Goal: Task Accomplishment & Management: Use online tool/utility

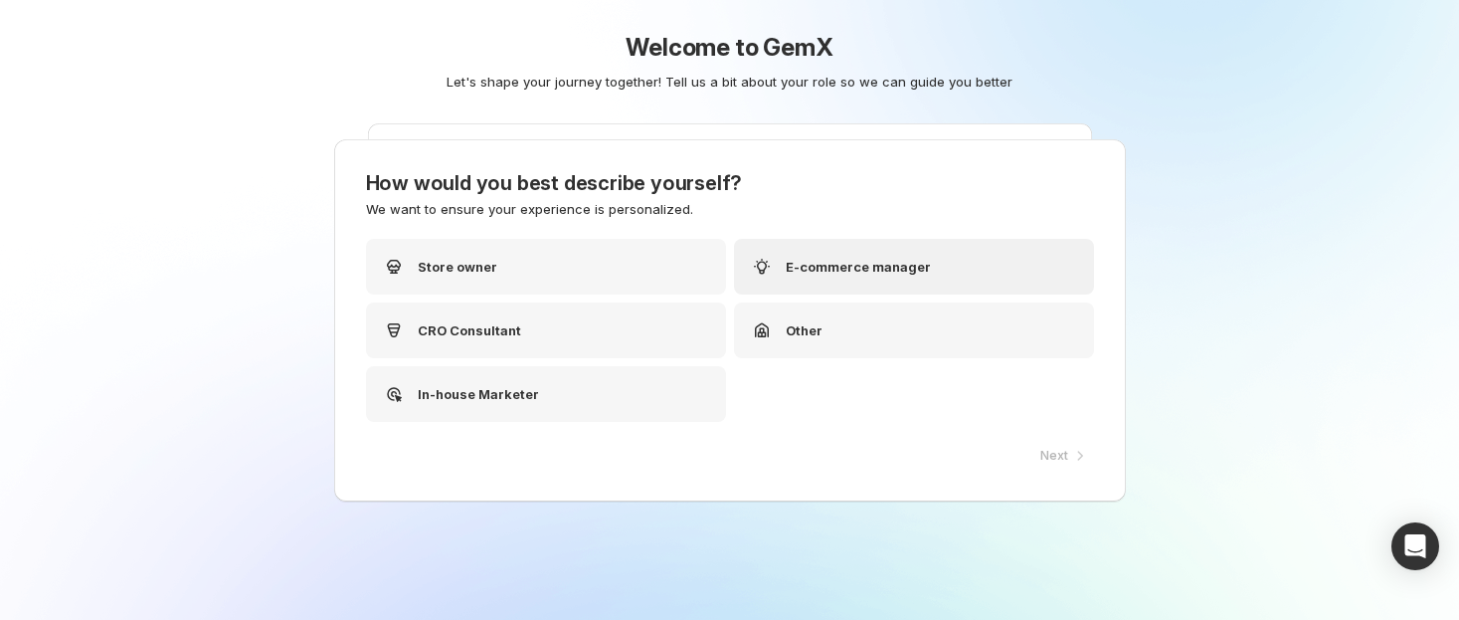
click at [913, 271] on p "E-commerce manager" at bounding box center [858, 267] width 145 height 20
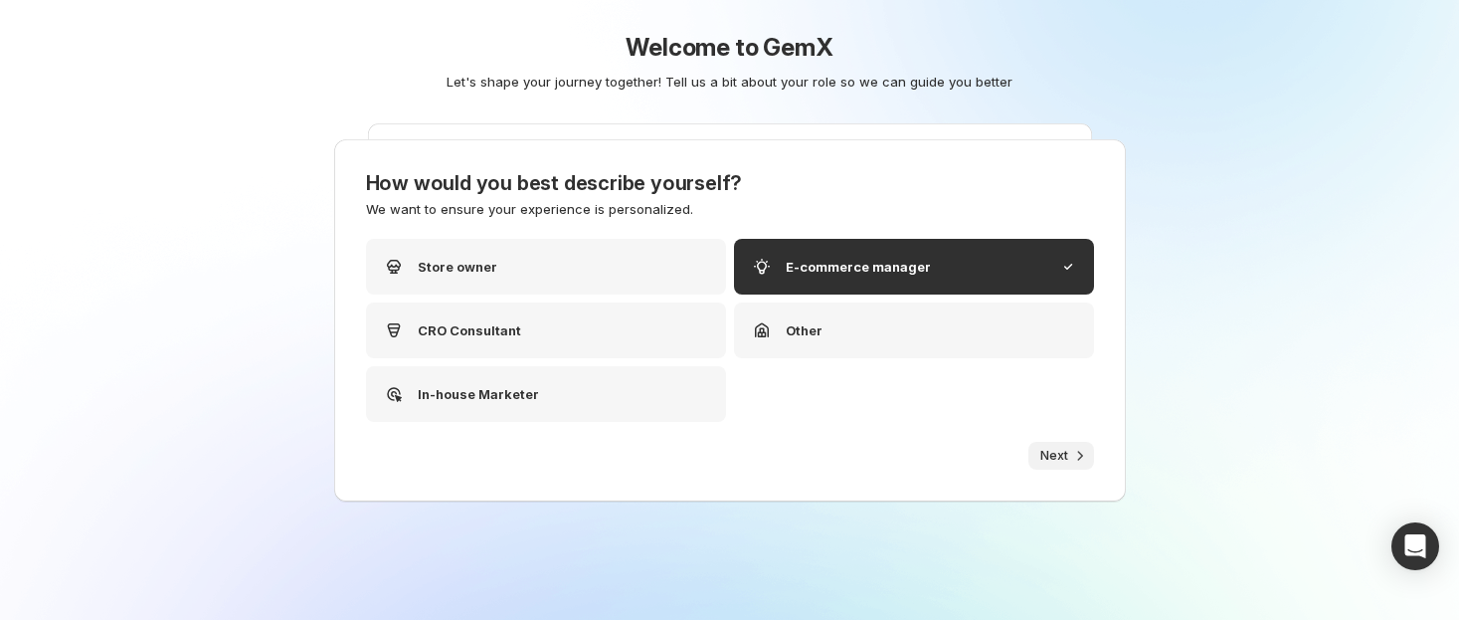
click at [1070, 456] on icon "button" at bounding box center [1080, 456] width 20 height 20
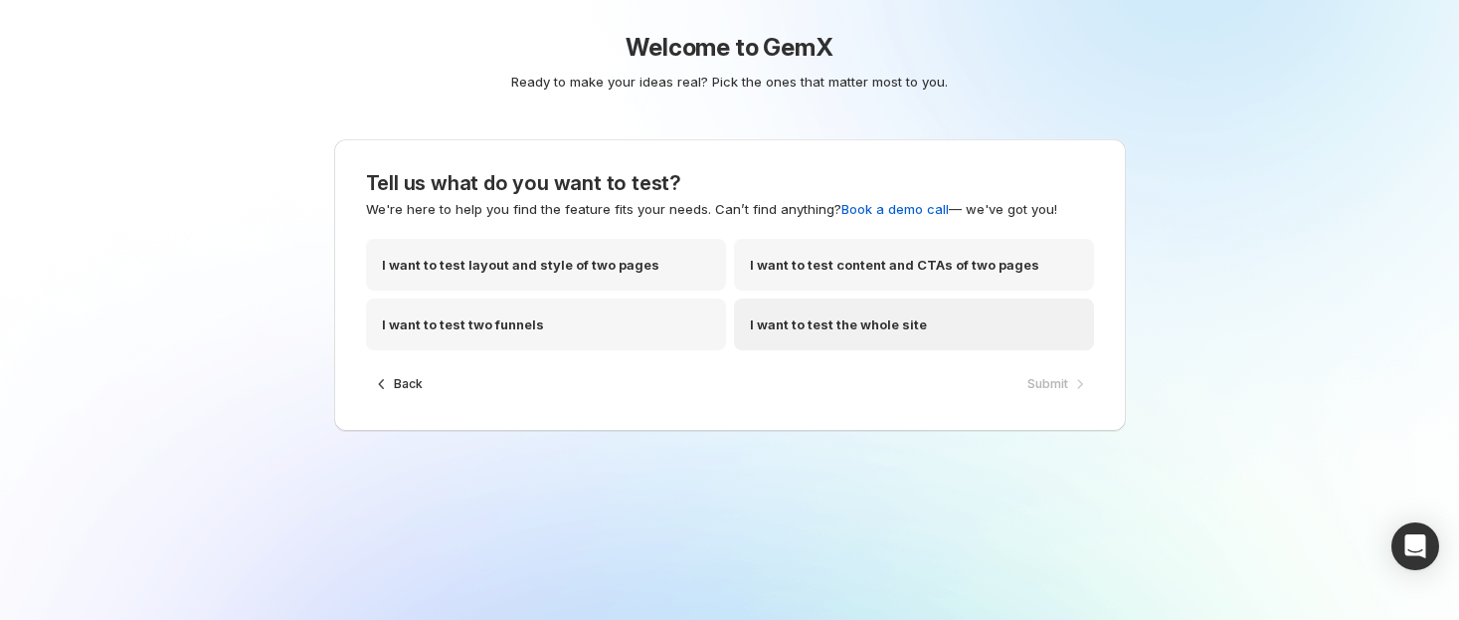
click at [925, 321] on div "I want to test the whole site" at bounding box center [914, 324] width 360 height 52
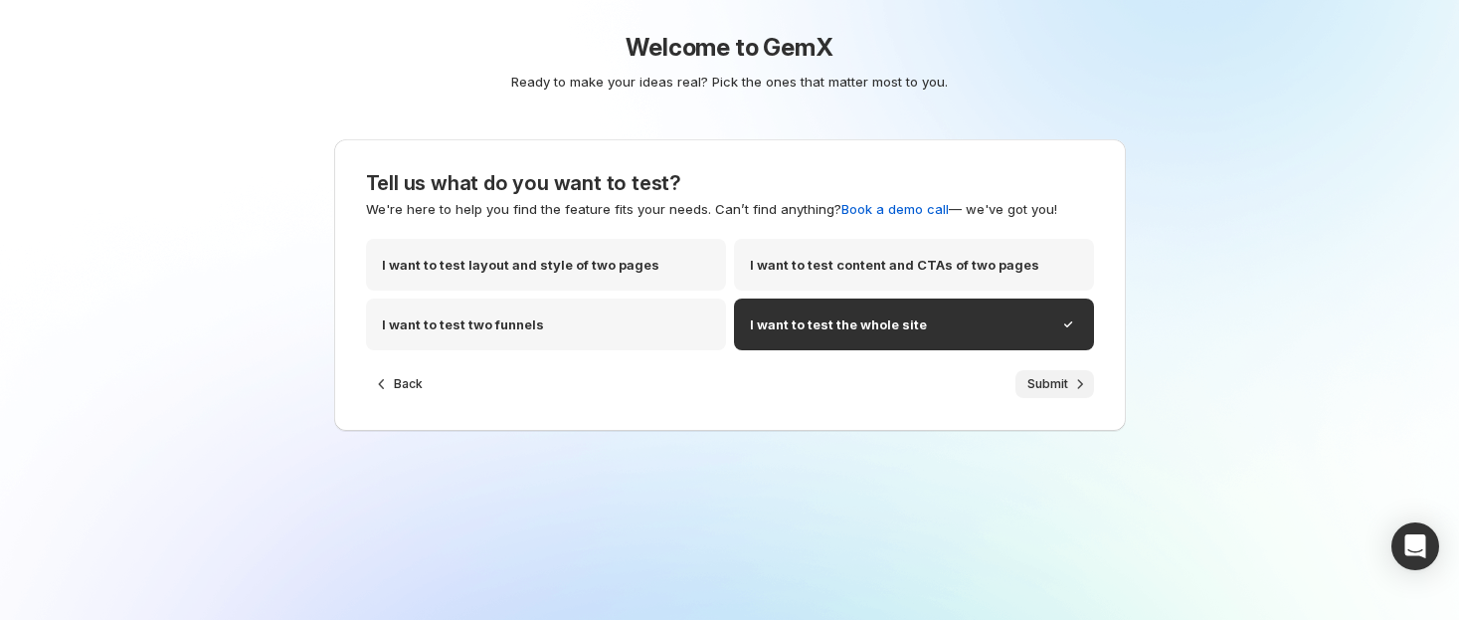
click at [1076, 387] on icon "button" at bounding box center [1080, 384] width 20 height 20
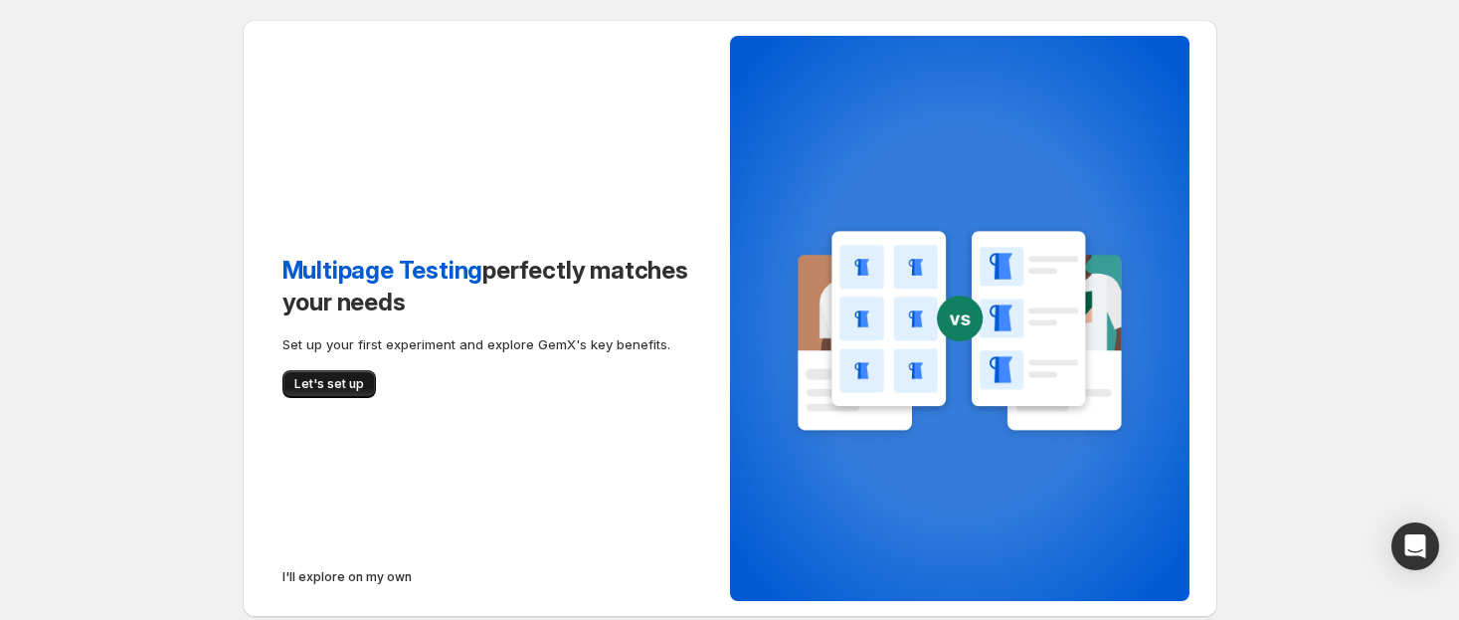
click at [342, 390] on span "Let's set up" at bounding box center [329, 384] width 70 height 16
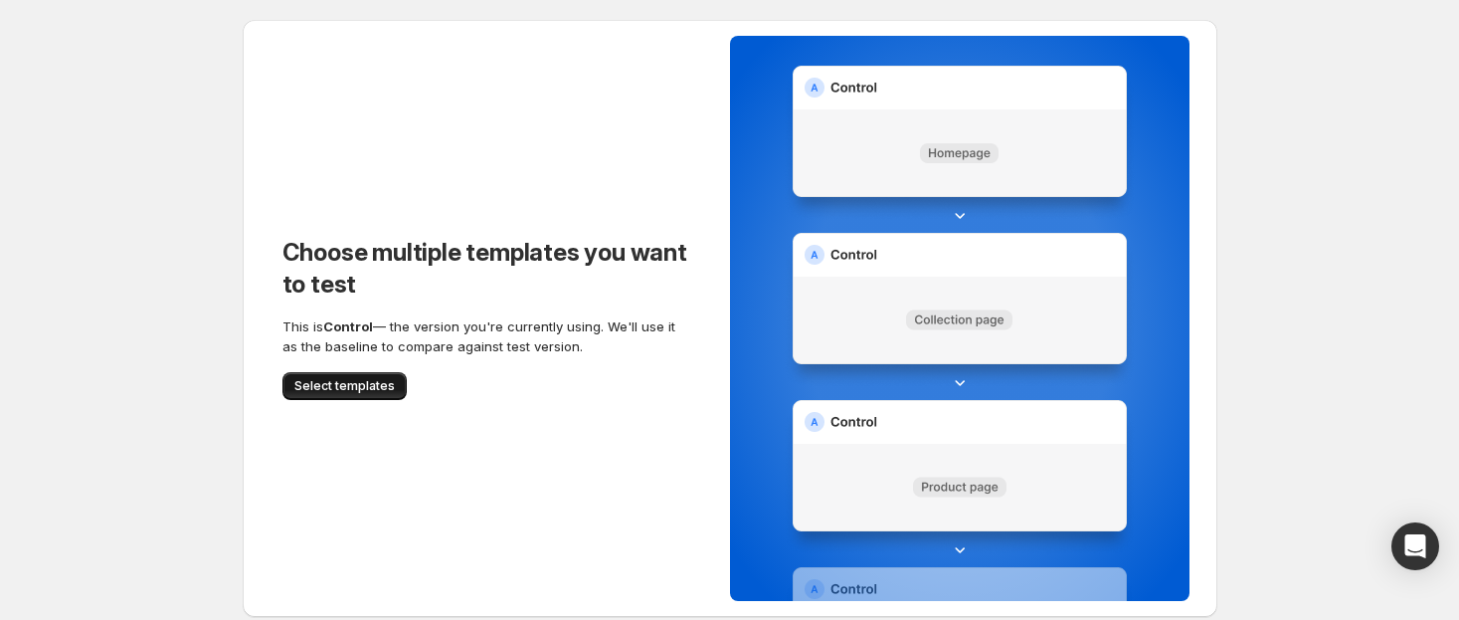
click at [358, 393] on span "Select templates" at bounding box center [344, 386] width 100 height 16
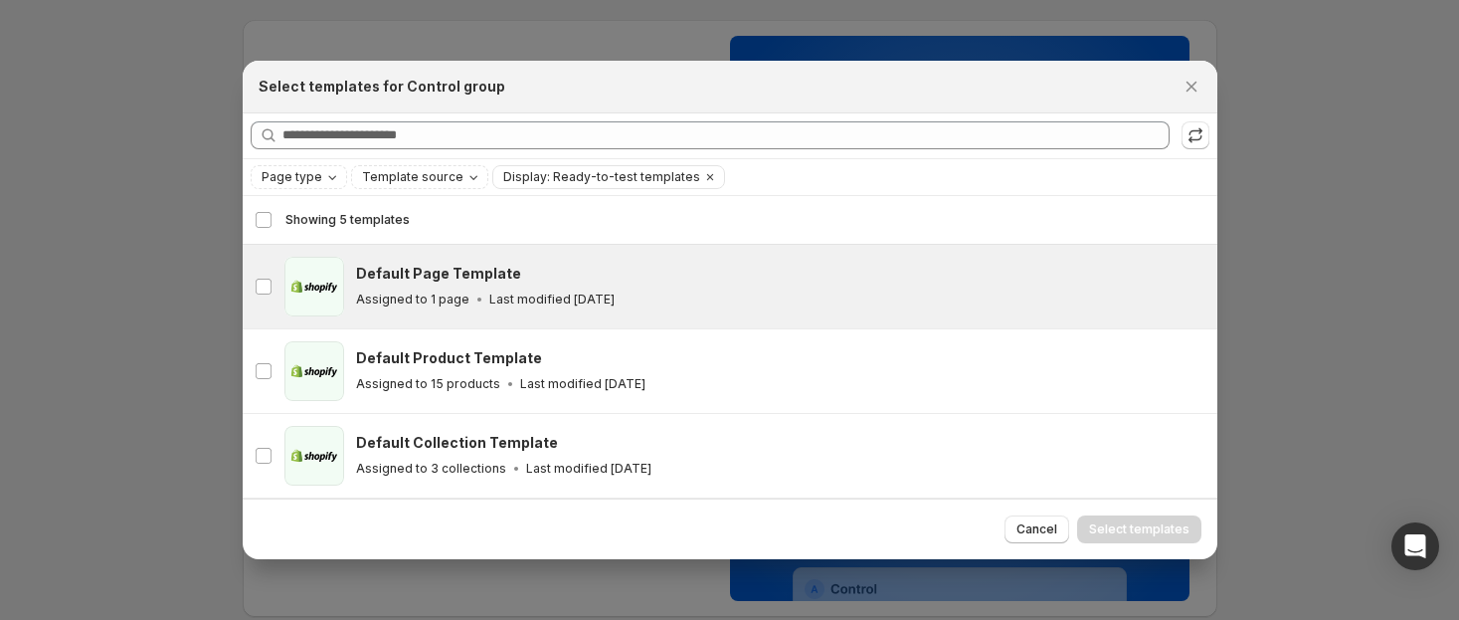
click at [457, 325] on div "page Default Page Template Assigned to 1 page Last modified [DATE]" at bounding box center [730, 287] width 975 height 84
click at [1116, 516] on button "Select templates" at bounding box center [1139, 529] width 124 height 28
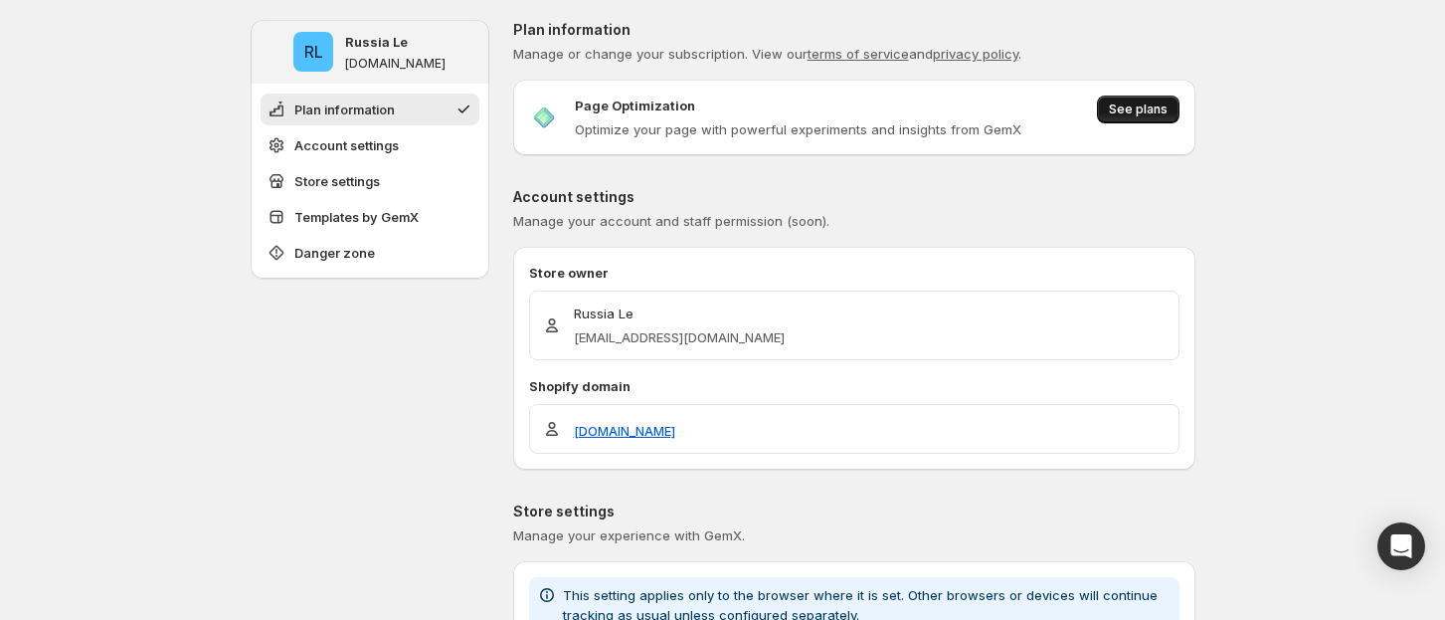
click at [1161, 116] on span "See plans" at bounding box center [1138, 109] width 59 height 16
